Goal: Information Seeking & Learning: Learn about a topic

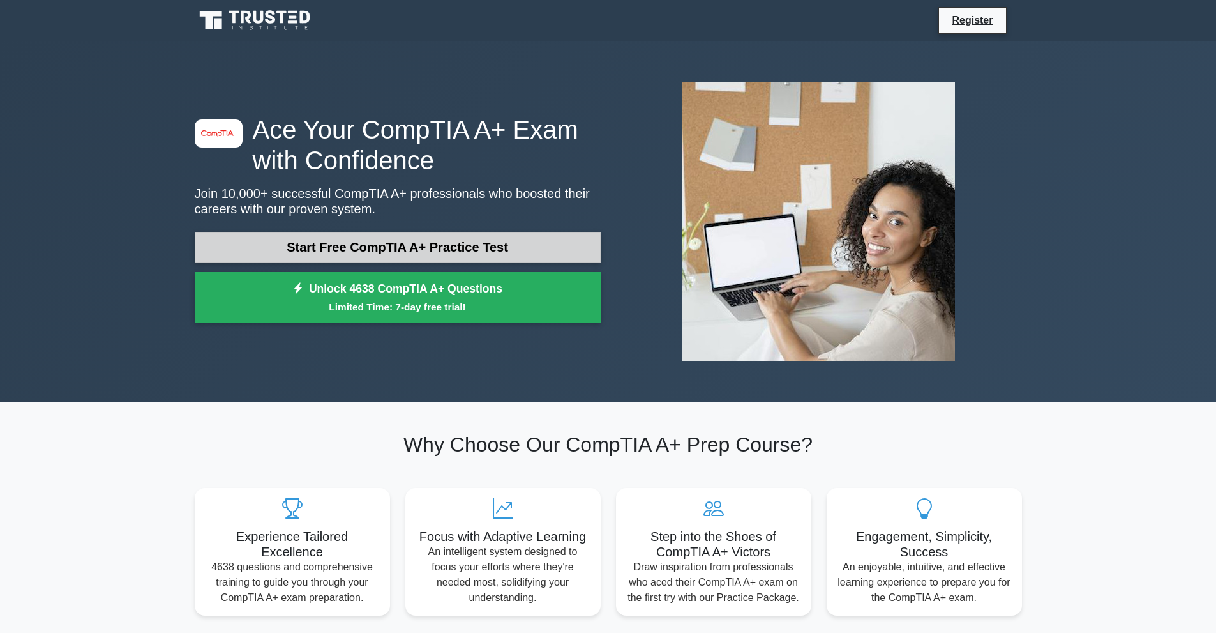
click at [330, 261] on div "Start Free CompTIA A+ Practice Test Unlock 4638 CompTIA A+ Questions Limited Ti…" at bounding box center [398, 281] width 406 height 98
click at [344, 250] on link "Start Free CompTIA A+ Practice Test" at bounding box center [398, 247] width 406 height 31
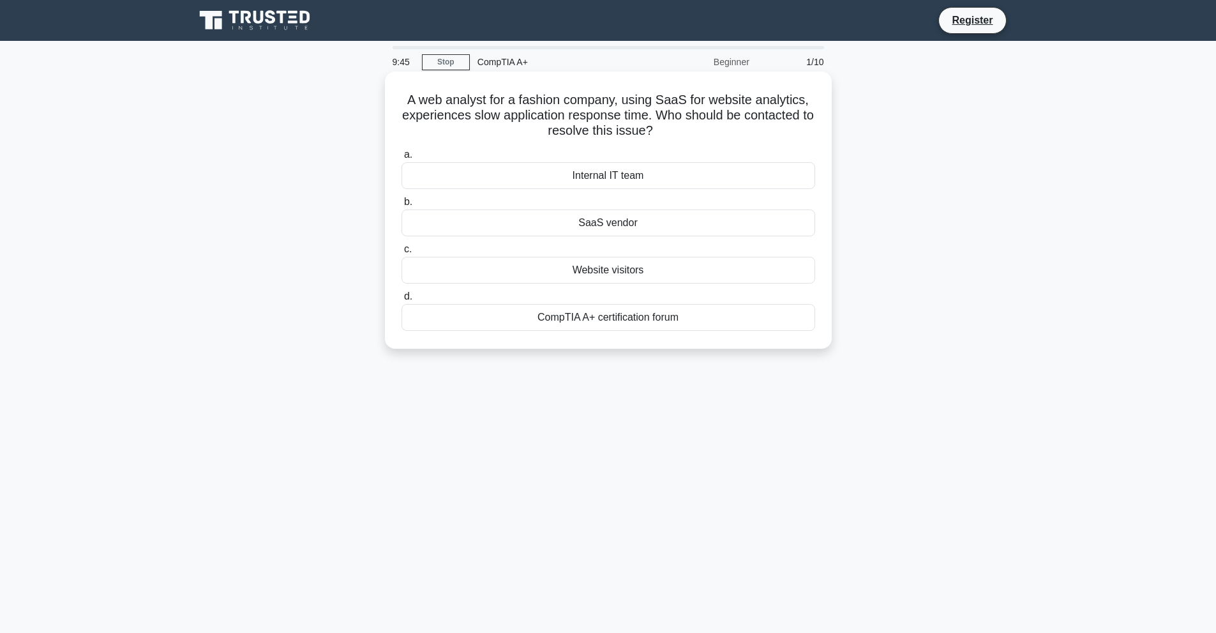
click at [632, 222] on div "SaaS vendor" at bounding box center [609, 222] width 414 height 27
click at [402, 206] on input "b. SaaS vendor" at bounding box center [402, 202] width 0 height 8
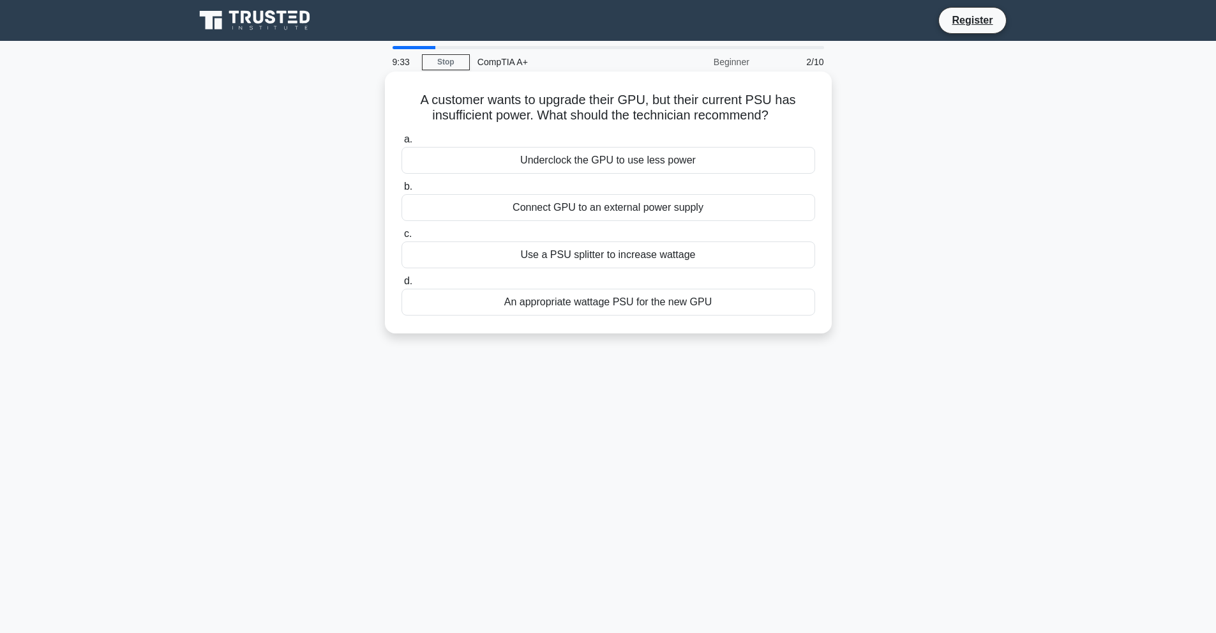
click at [599, 307] on div "An appropriate wattage PSU for the new GPU" at bounding box center [609, 302] width 414 height 27
click at [402, 285] on input "d. An appropriate wattage PSU for the new GPU" at bounding box center [402, 281] width 0 height 8
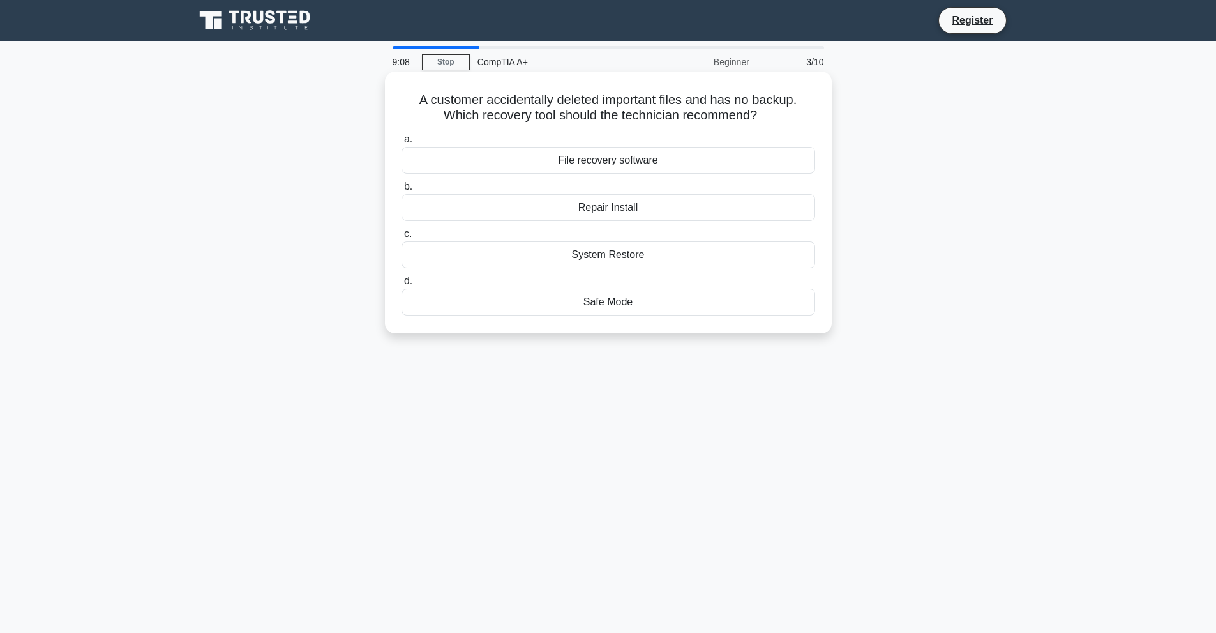
click at [637, 249] on div "System Restore" at bounding box center [609, 254] width 414 height 27
click at [402, 238] on input "c. System Restore" at bounding box center [402, 234] width 0 height 8
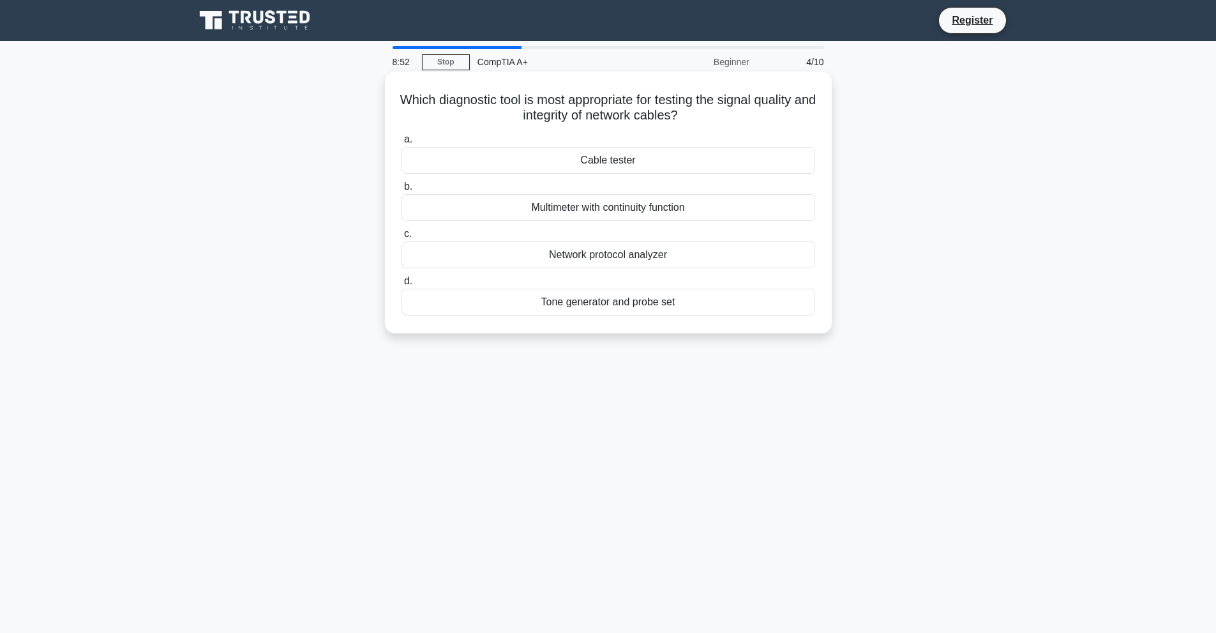
click at [618, 78] on div "Which diagnostic tool is most appropriate for testing the signal quality and in…" at bounding box center [608, 203] width 437 height 252
click at [611, 82] on div "Which diagnostic tool is most appropriate for testing the signal quality and in…" at bounding box center [608, 203] width 437 height 252
click at [607, 159] on div "Cable tester" at bounding box center [609, 160] width 414 height 27
click at [402, 144] on input "a. Cable tester" at bounding box center [402, 139] width 0 height 8
click at [628, 254] on div "Virtualization Support" at bounding box center [609, 254] width 414 height 27
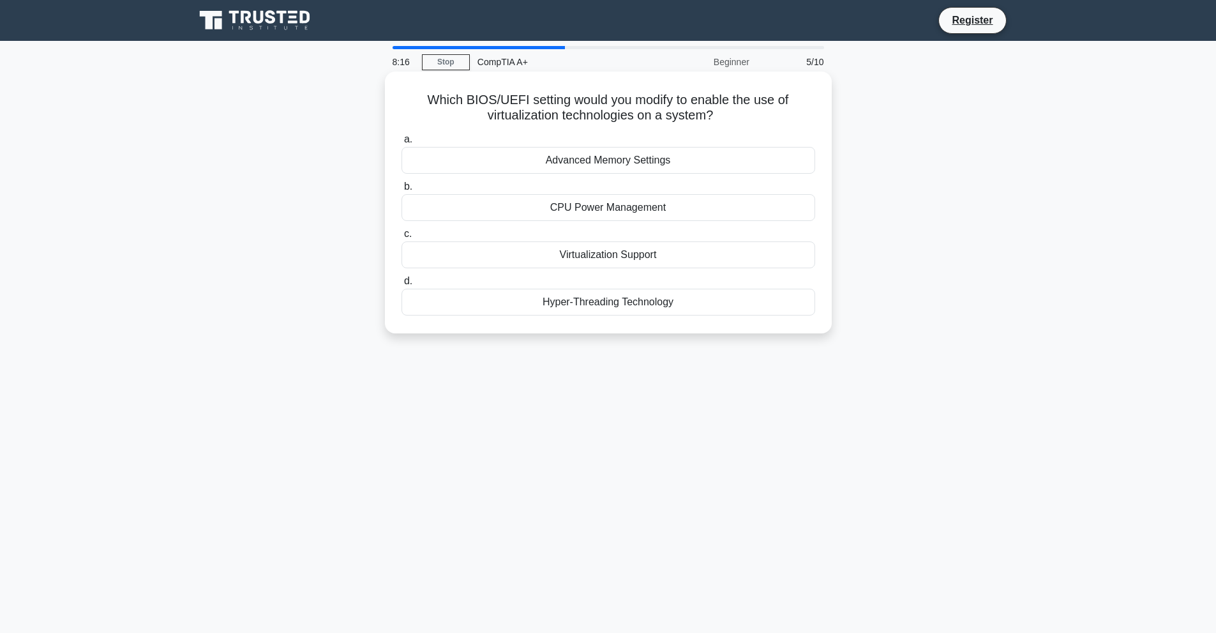
click at [402, 238] on input "c. Virtualization Support" at bounding box center [402, 234] width 0 height 8
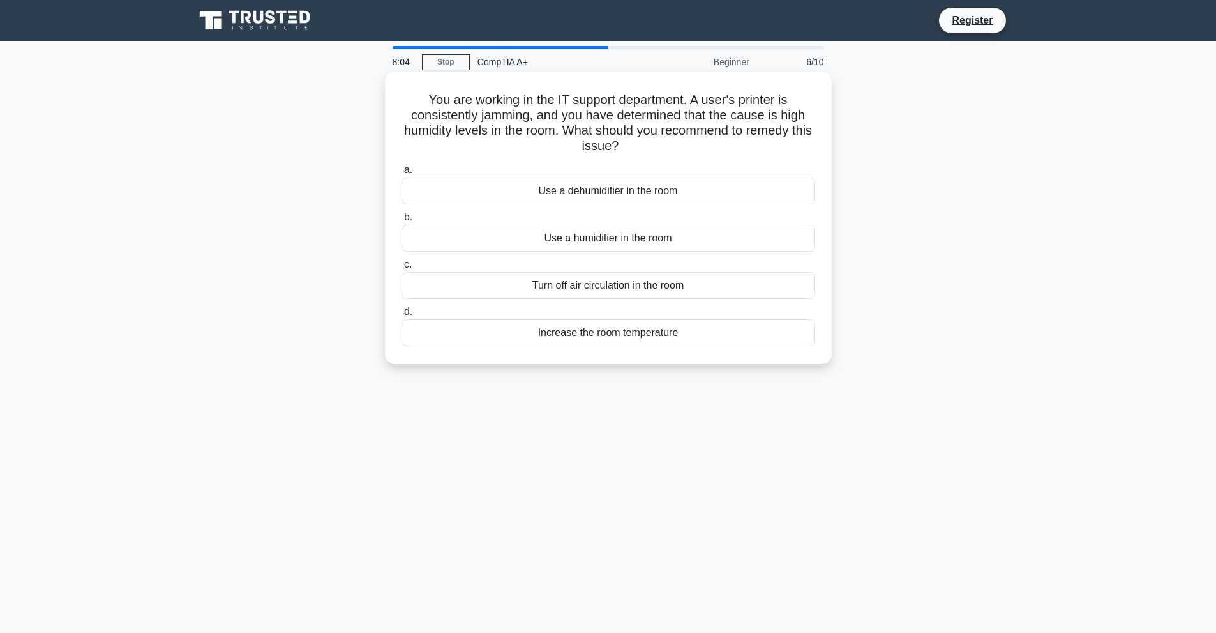
click at [629, 192] on div "Use a dehumidifier in the room" at bounding box center [609, 191] width 414 height 27
click at [402, 174] on input "a. Use a dehumidifier in the room" at bounding box center [402, 170] width 0 height 8
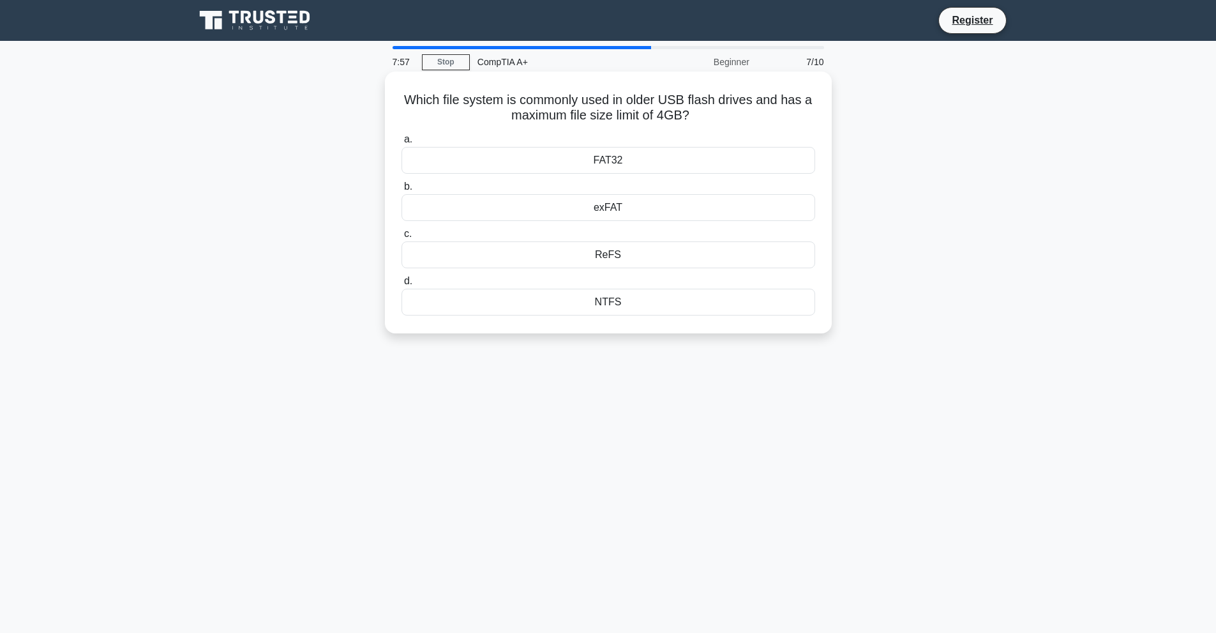
click at [640, 156] on div "FAT32" at bounding box center [609, 160] width 414 height 27
click at [402, 144] on input "a. FAT32" at bounding box center [402, 139] width 0 height 8
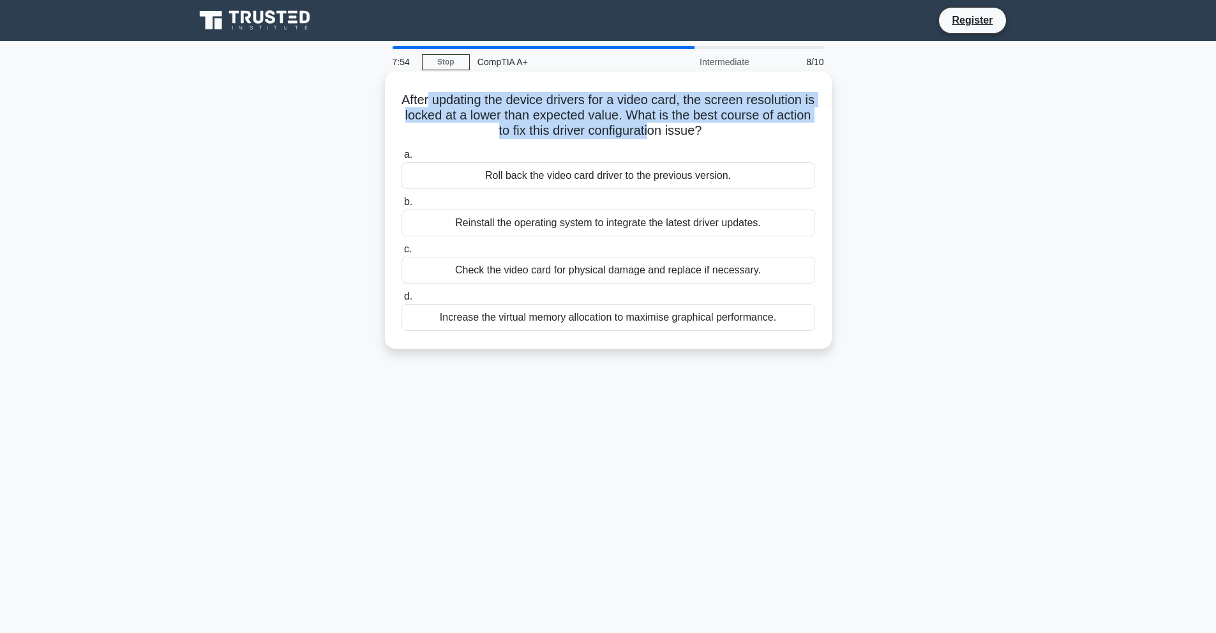
drag, startPoint x: 431, startPoint y: 103, endPoint x: 699, endPoint y: 123, distance: 268.3
click at [676, 126] on h5 "After updating the device drivers for a video card, the screen resolution is lo…" at bounding box center [608, 115] width 416 height 47
click at [732, 116] on h5 "After updating the device drivers for a video card, the screen resolution is lo…" at bounding box center [608, 115] width 416 height 47
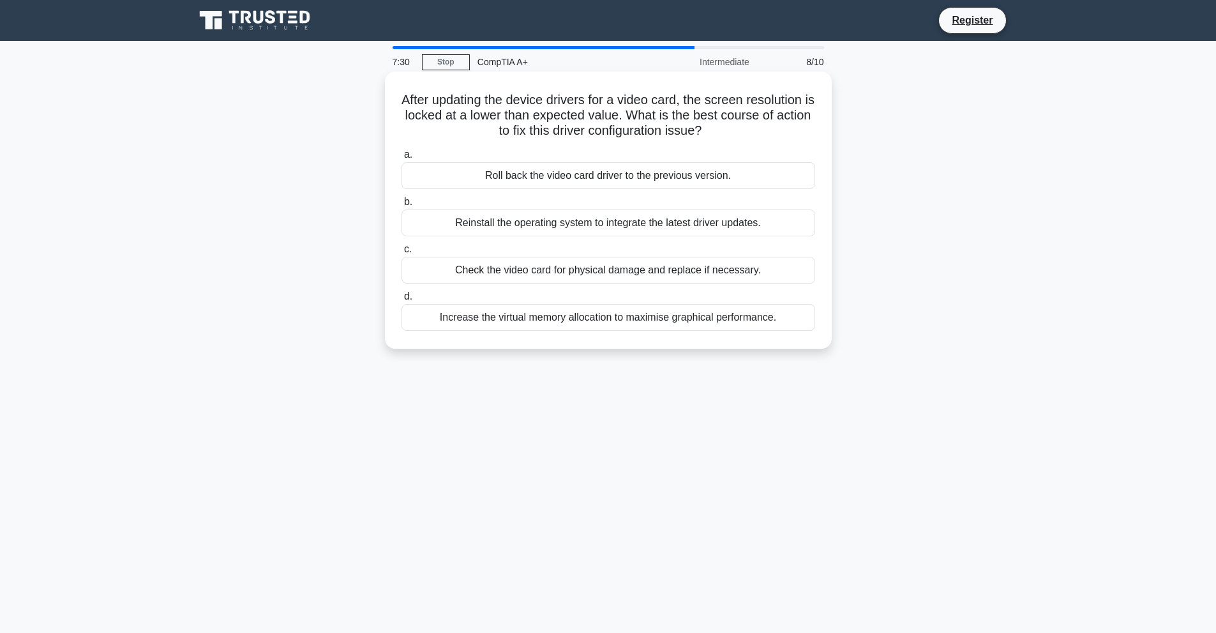
click at [592, 174] on div "Roll back the video card driver to the previous version." at bounding box center [609, 175] width 414 height 27
click at [402, 159] on input "a. Roll back the video card driver to the previous version." at bounding box center [402, 155] width 0 height 8
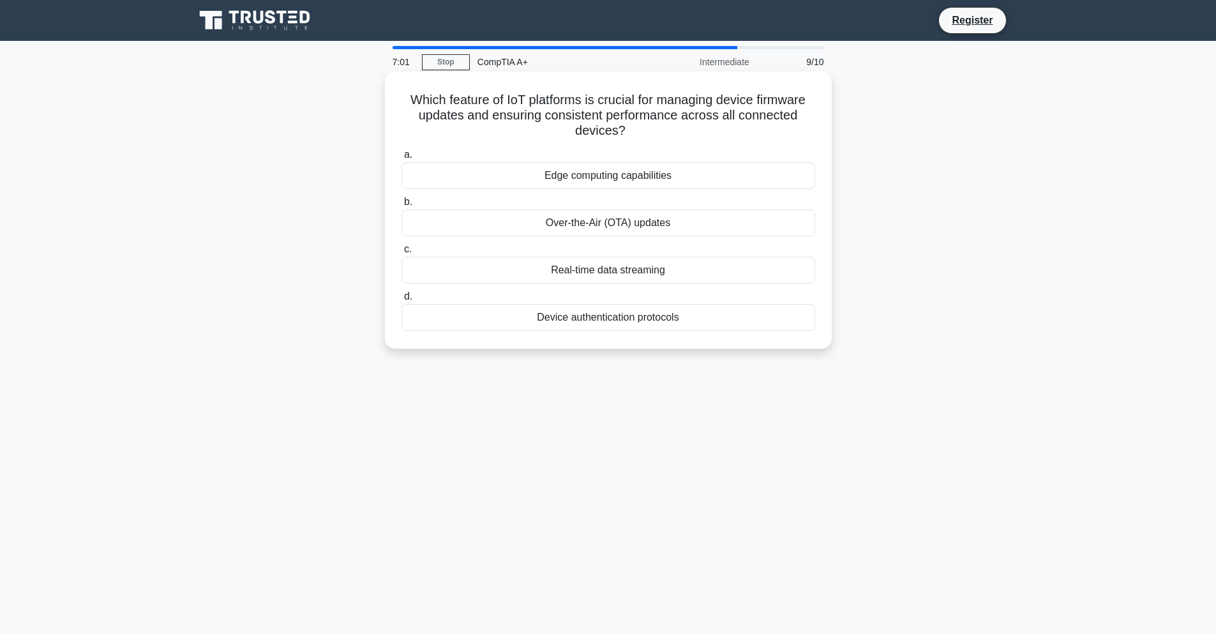
click at [630, 225] on div "Over-the-Air (OTA) updates" at bounding box center [609, 222] width 414 height 27
click at [402, 206] on input "b. Over-the-Air (OTA) updates" at bounding box center [402, 202] width 0 height 8
click at [648, 177] on div "SSH (Secure Shell)" at bounding box center [609, 175] width 414 height 27
click at [402, 159] on input "a. SSH (Secure Shell)" at bounding box center [402, 155] width 0 height 8
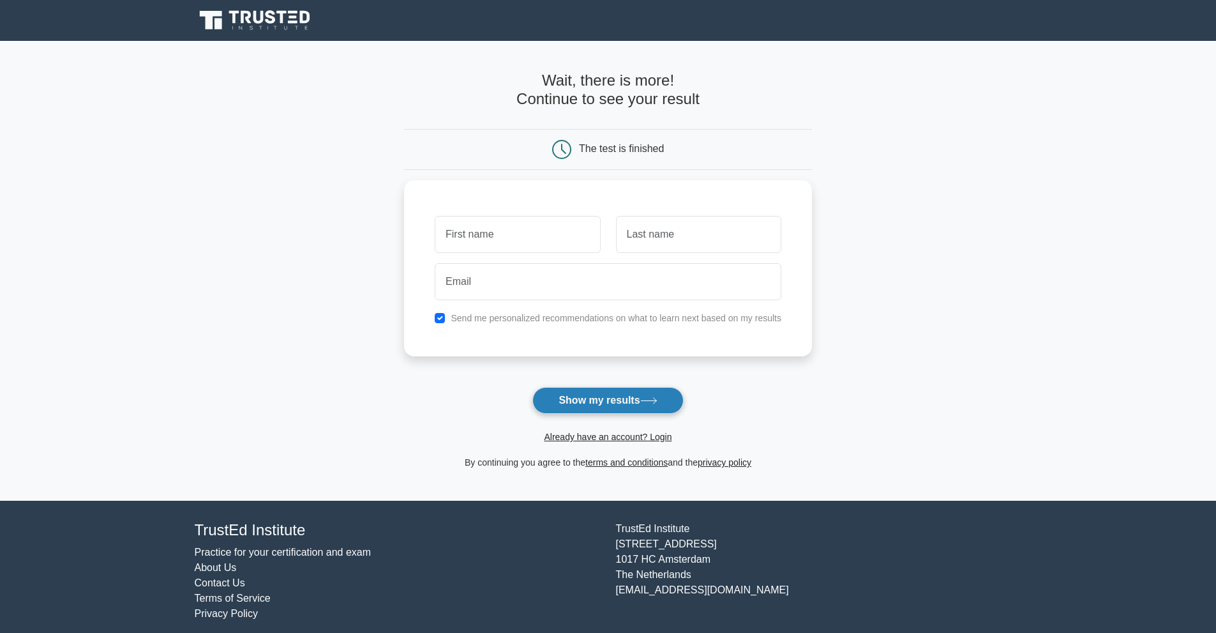
click at [640, 402] on button "Show my results" at bounding box center [608, 400] width 151 height 27
click at [529, 222] on input "text" at bounding box center [517, 231] width 165 height 37
type input "mob"
type input "deep"
click at [550, 314] on label "Send me personalized recommendations on what to learn next based on my results" at bounding box center [616, 315] width 331 height 10
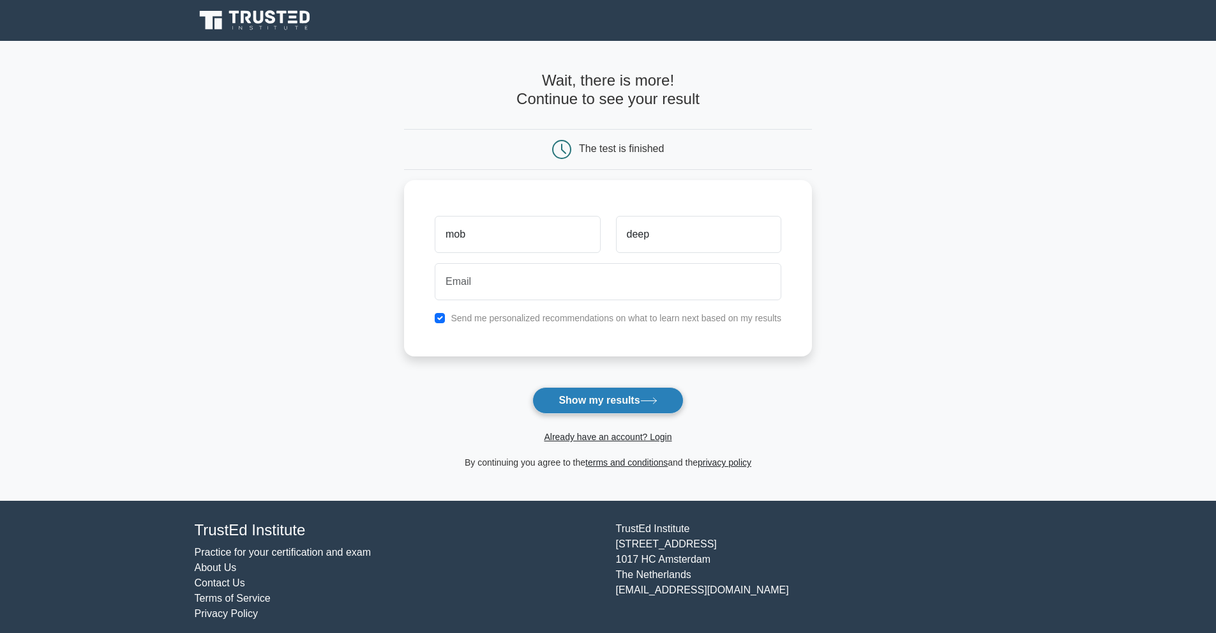
click at [610, 409] on button "Show my results" at bounding box center [608, 400] width 151 height 27
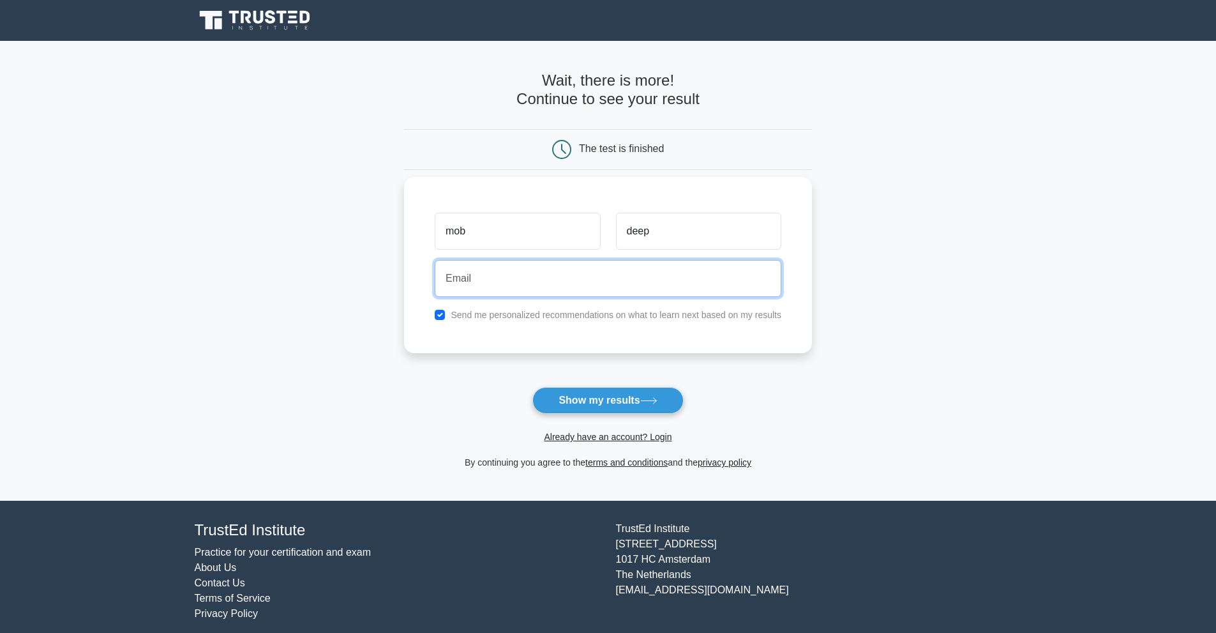
click at [510, 293] on input "email" at bounding box center [608, 278] width 347 height 37
type input "sample@gmail.com"
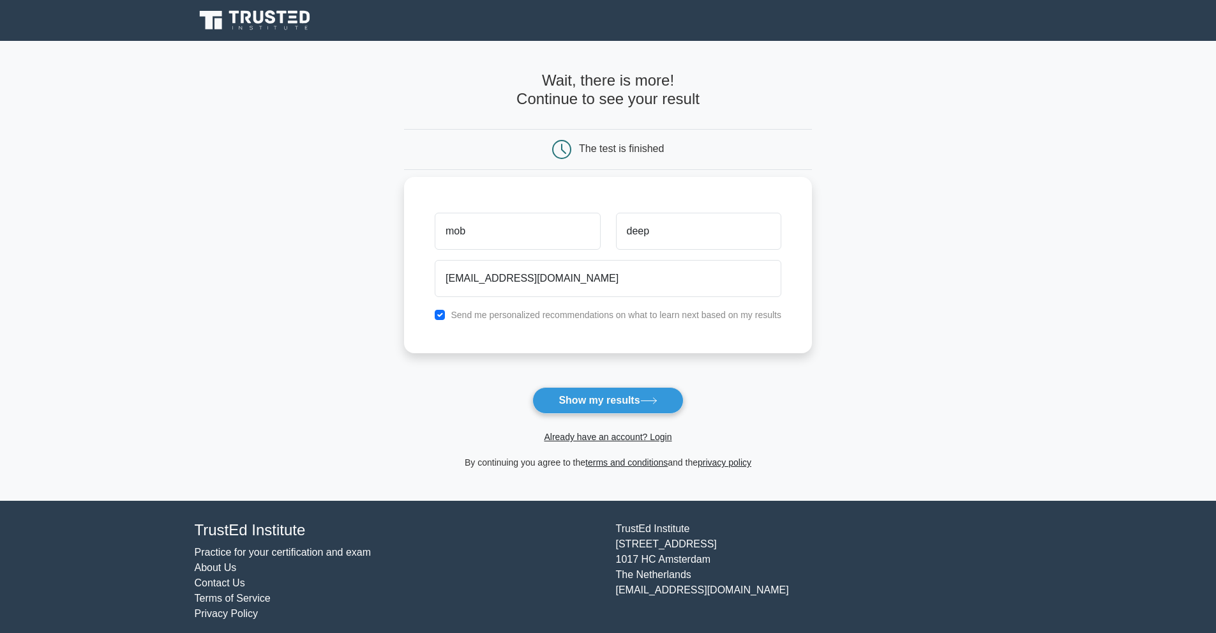
drag, startPoint x: 504, startPoint y: 315, endPoint x: 509, endPoint y: 321, distance: 8.2
click at [504, 316] on label "Send me personalized recommendations on what to learn next based on my results" at bounding box center [616, 315] width 331 height 10
click at [441, 312] on input "checkbox" at bounding box center [440, 315] width 10 height 10
checkbox input "false"
click at [605, 396] on button "Show my results" at bounding box center [608, 400] width 151 height 27
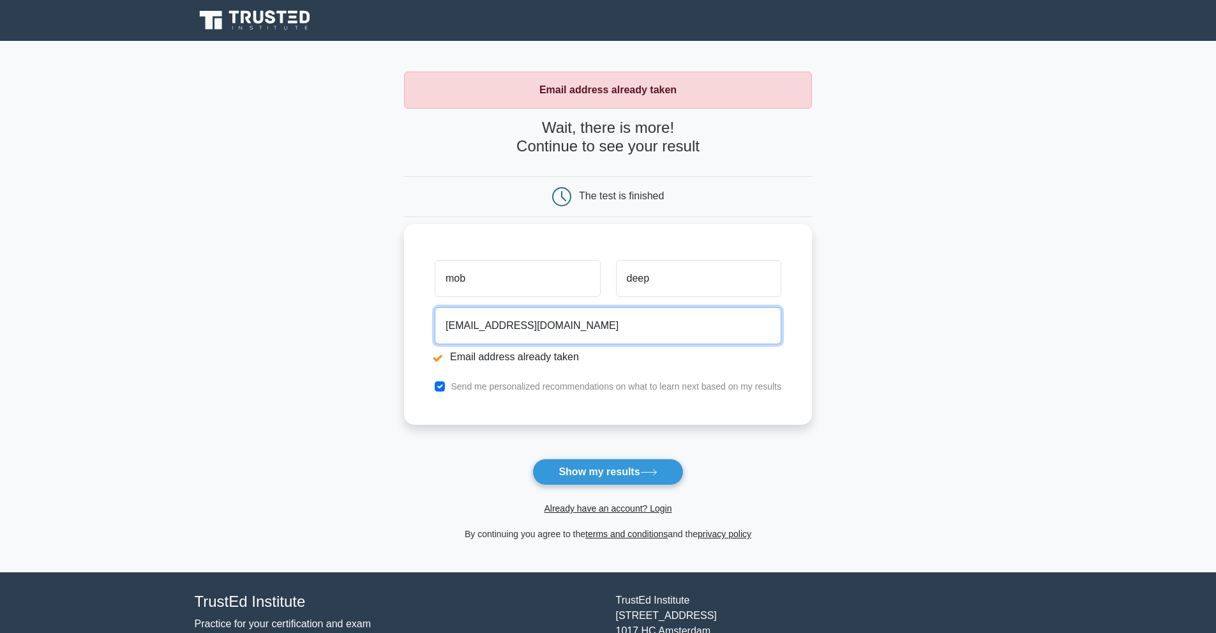
drag, startPoint x: 556, startPoint y: 329, endPoint x: 408, endPoint y: 311, distance: 148.6
click at [408, 311] on div "mob deep sample@gmail.com Email address already taken Send me personalized reco…" at bounding box center [608, 324] width 408 height 201
type input "s"
type input "grend90@yahoo.com"
click at [444, 386] on input "checkbox" at bounding box center [440, 386] width 10 height 10
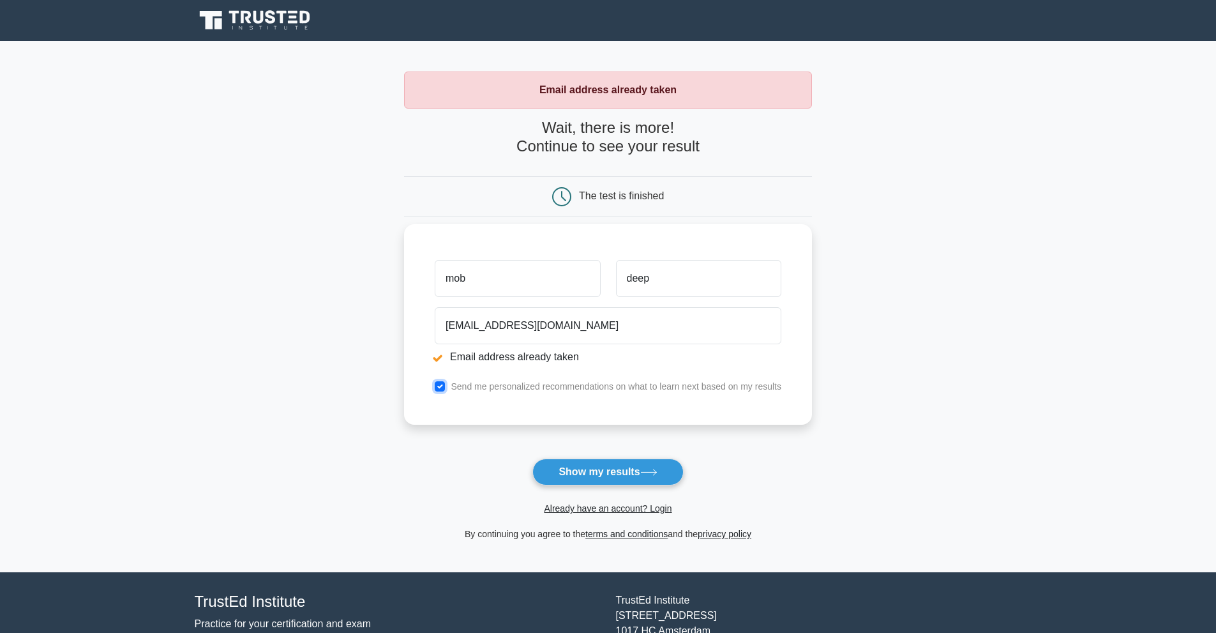
checkbox input "false"
click at [605, 470] on button "Show my results" at bounding box center [608, 471] width 151 height 27
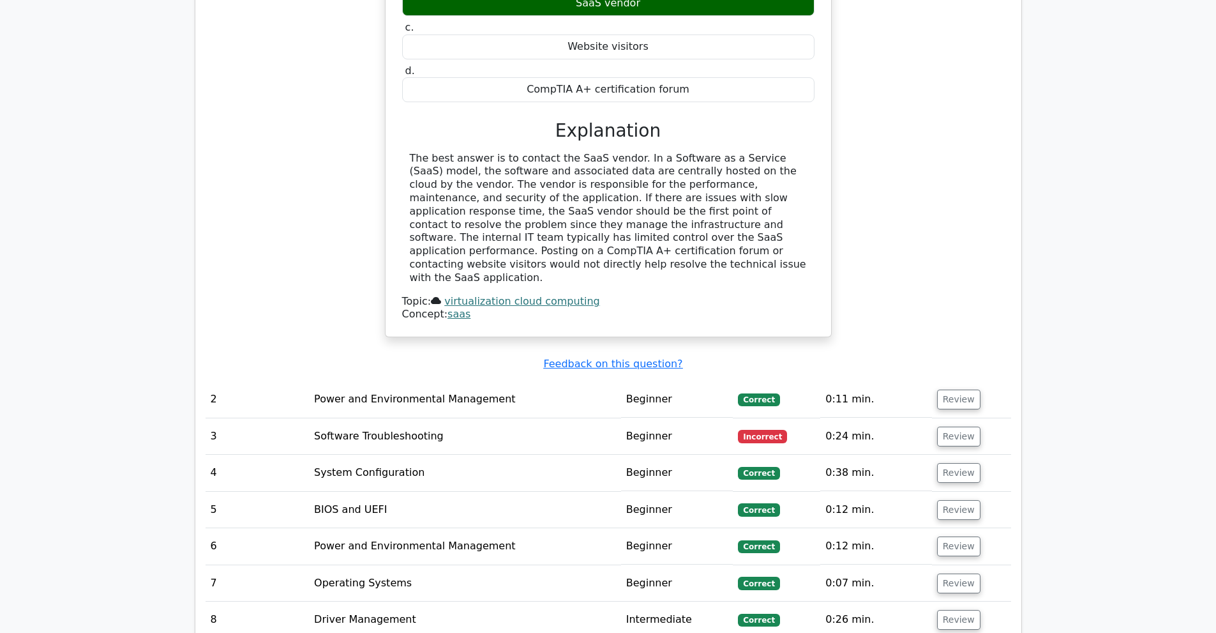
scroll to position [1321, 0]
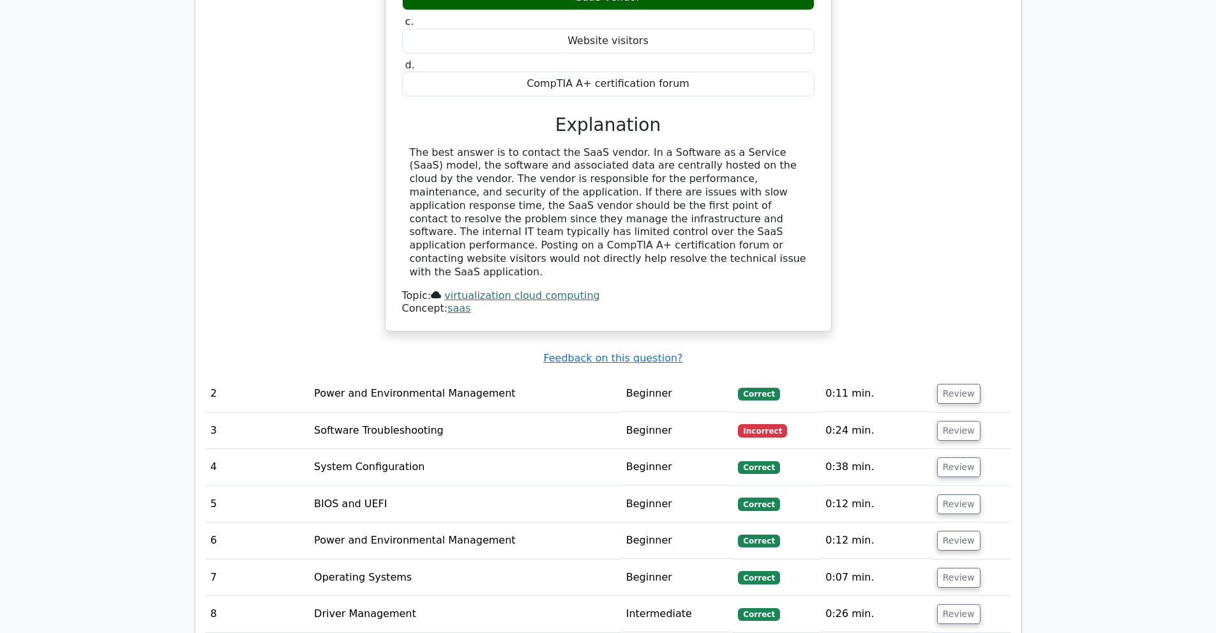
click at [663, 375] on td "Beginner" at bounding box center [677, 393] width 112 height 36
click at [948, 384] on button "Review" at bounding box center [958, 394] width 43 height 20
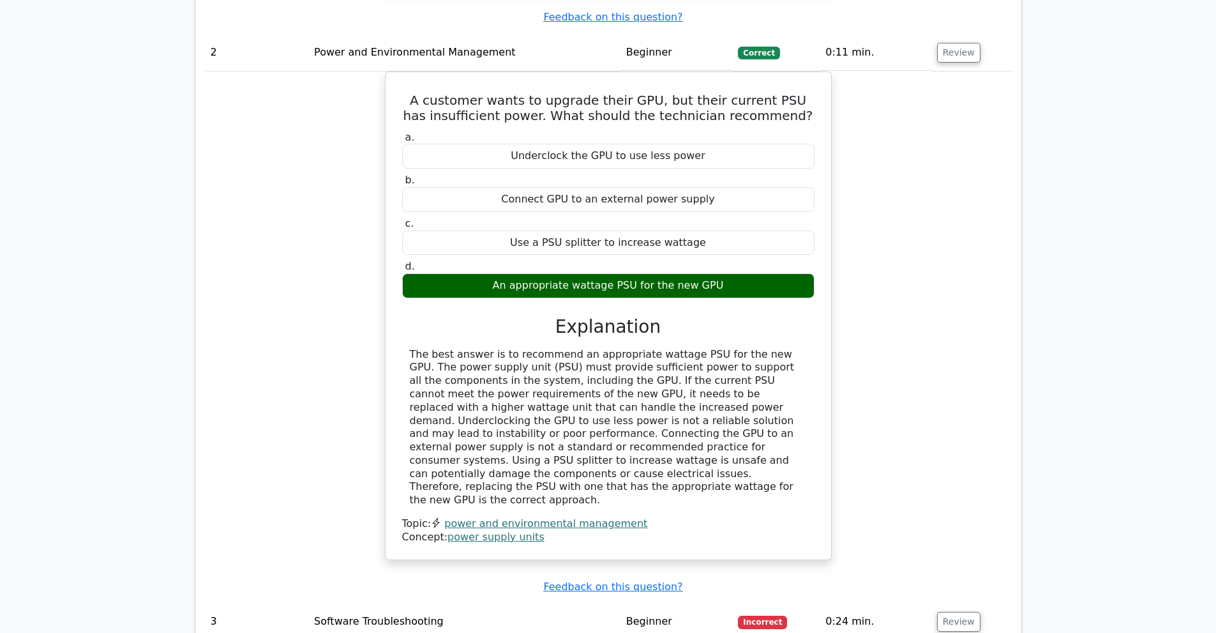
scroll to position [1831, 0]
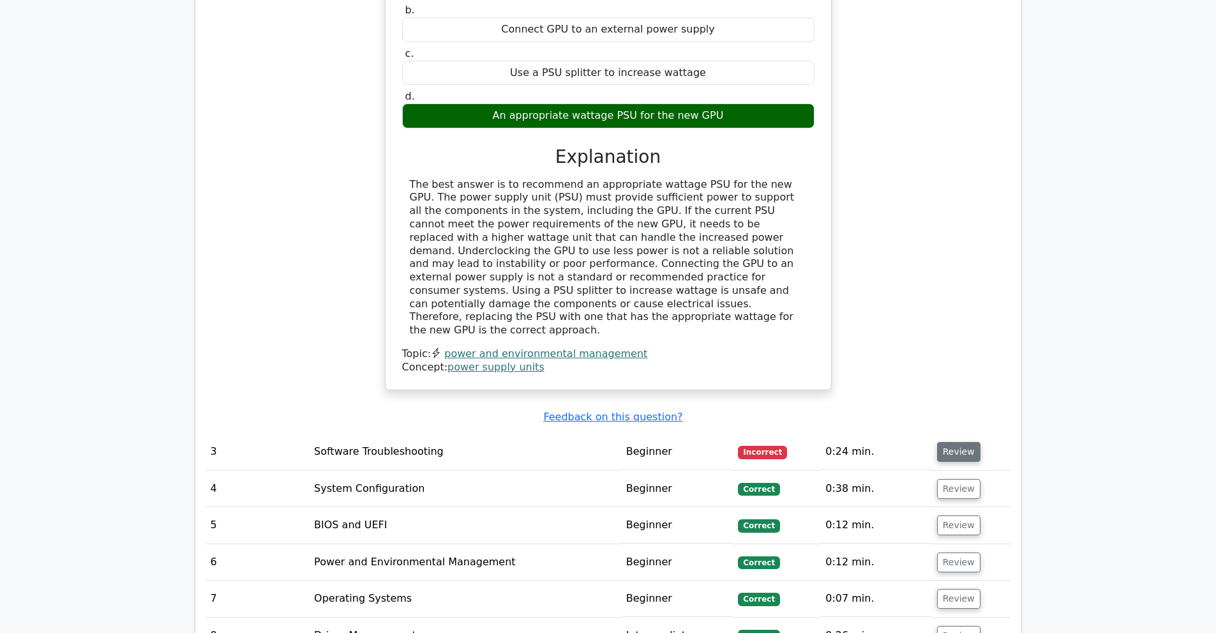
click at [961, 442] on button "Review" at bounding box center [958, 452] width 43 height 20
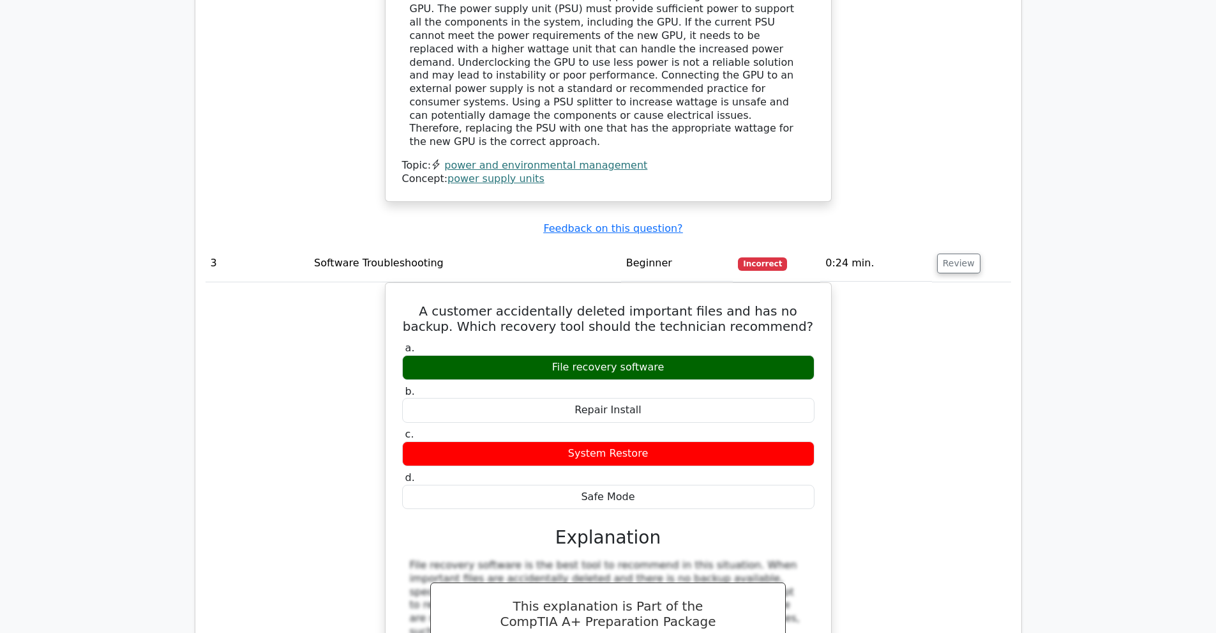
scroll to position [2002, 0]
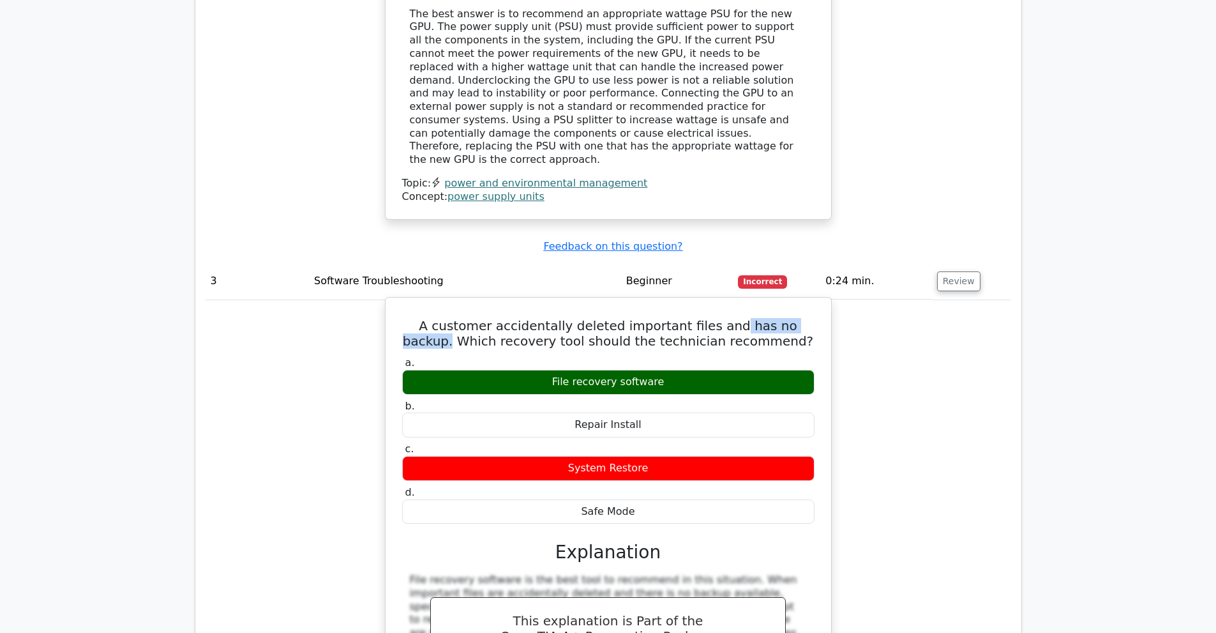
drag, startPoint x: 713, startPoint y: 275, endPoint x: 814, endPoint y: 267, distance: 101.2
click at [814, 318] on h5 "A customer accidentally deleted important files and has no backup. Which recove…" at bounding box center [608, 333] width 415 height 31
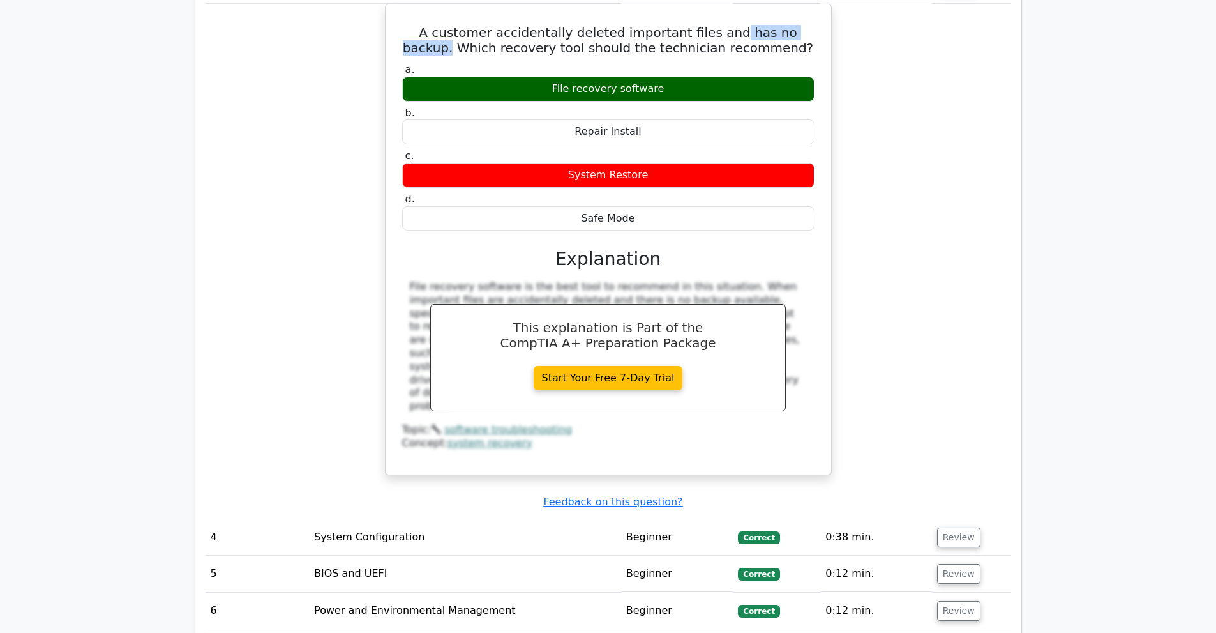
scroll to position [2513, 0]
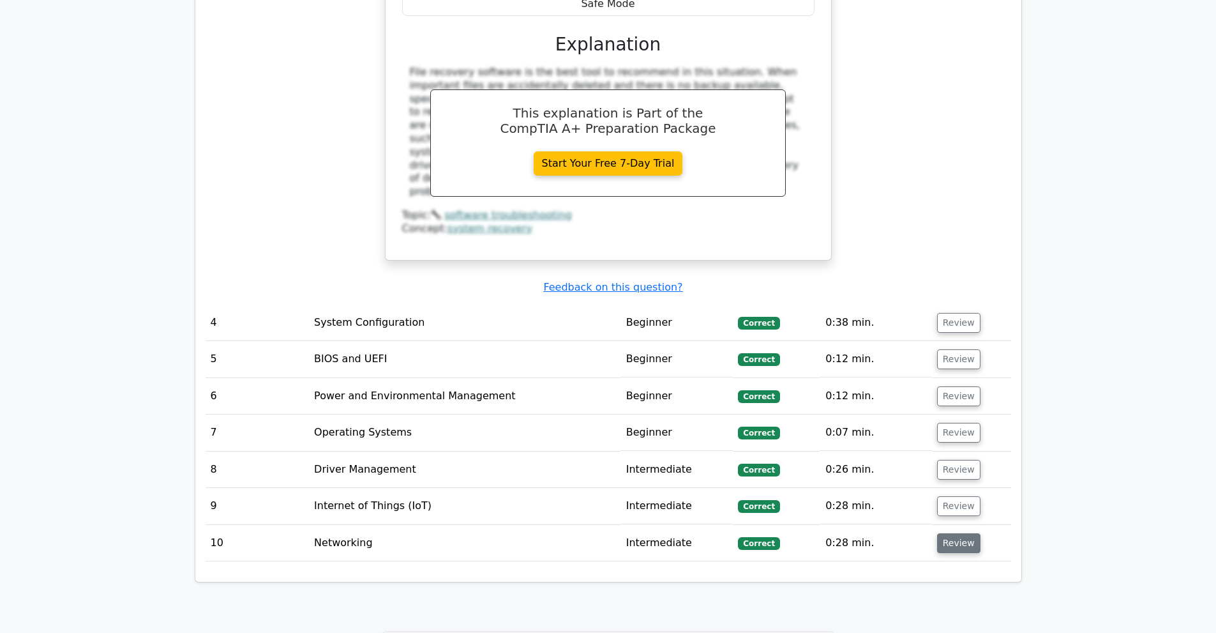
click at [955, 533] on button "Review" at bounding box center [958, 543] width 43 height 20
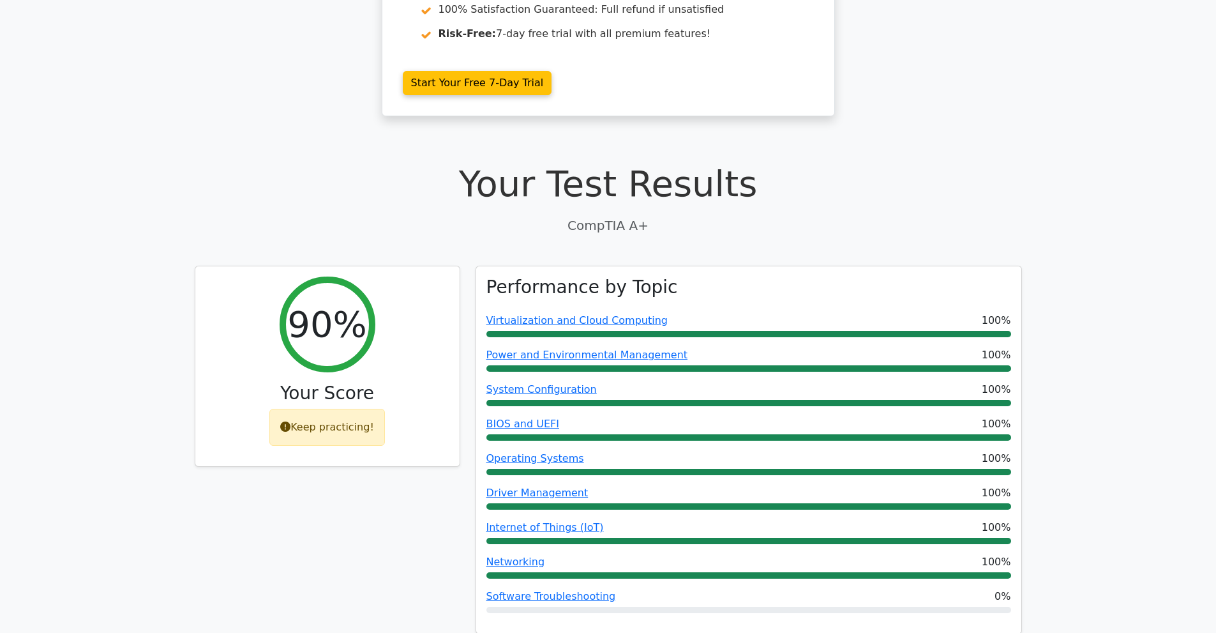
scroll to position [0, 0]
